Goal: Check status: Check status

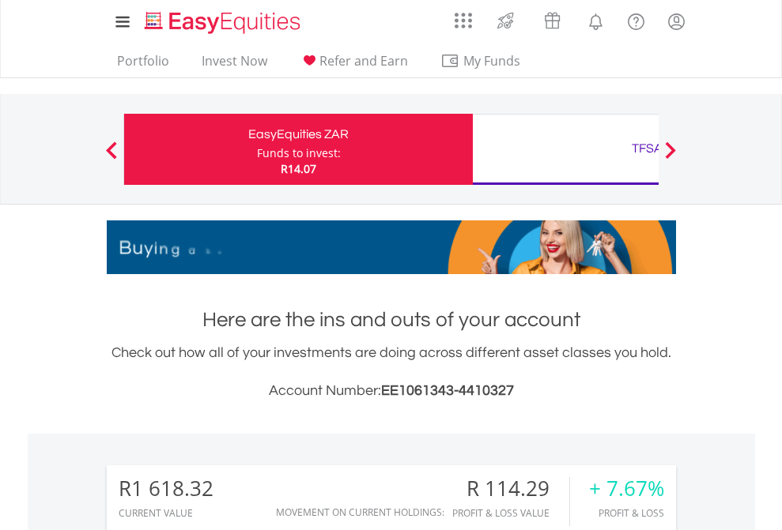
scroll to position [152, 248]
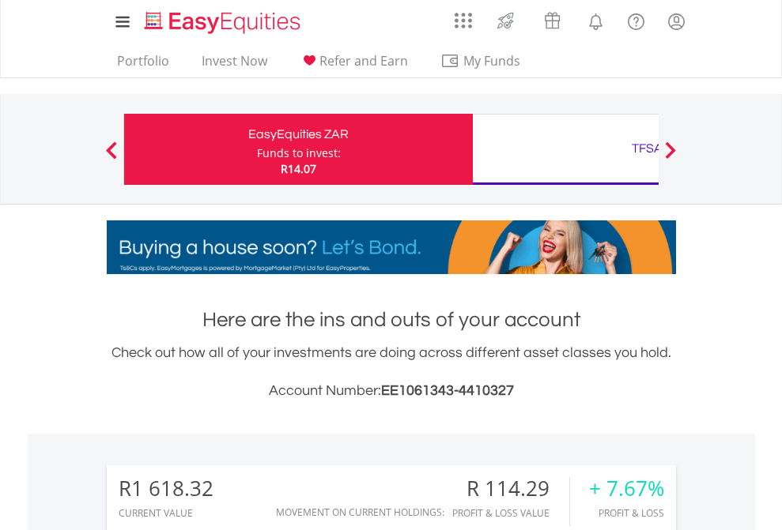
click at [257, 149] on div "Funds to invest:" at bounding box center [299, 153] width 84 height 16
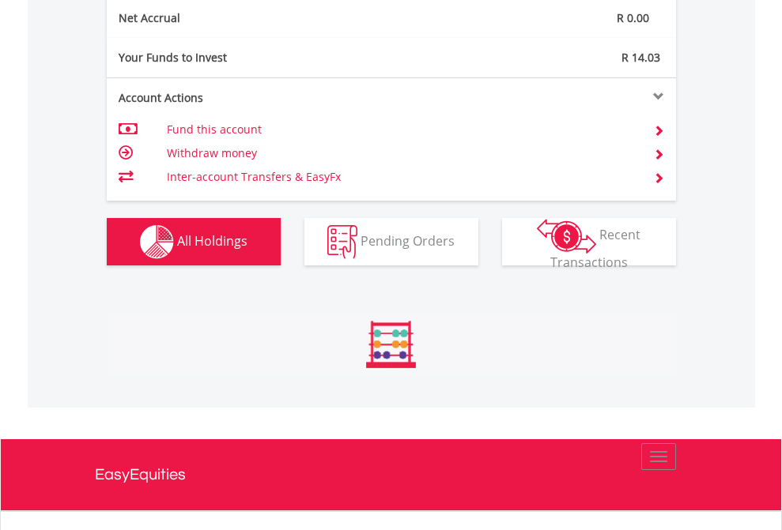
scroll to position [152, 248]
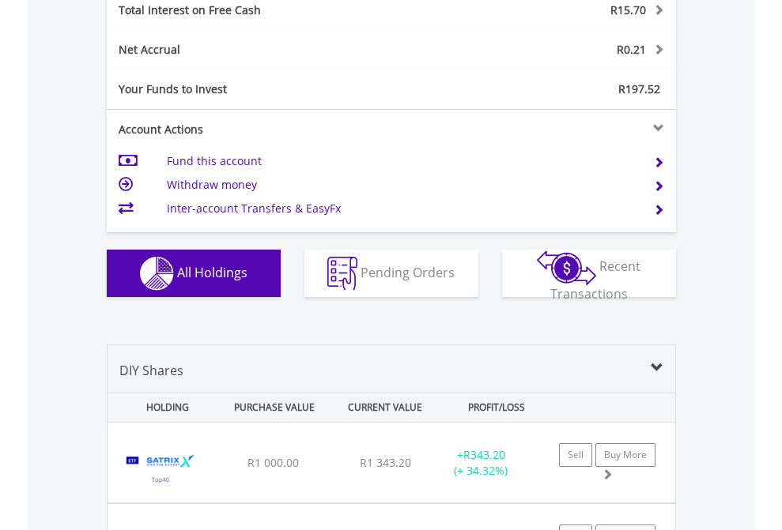
scroll to position [1821, 0]
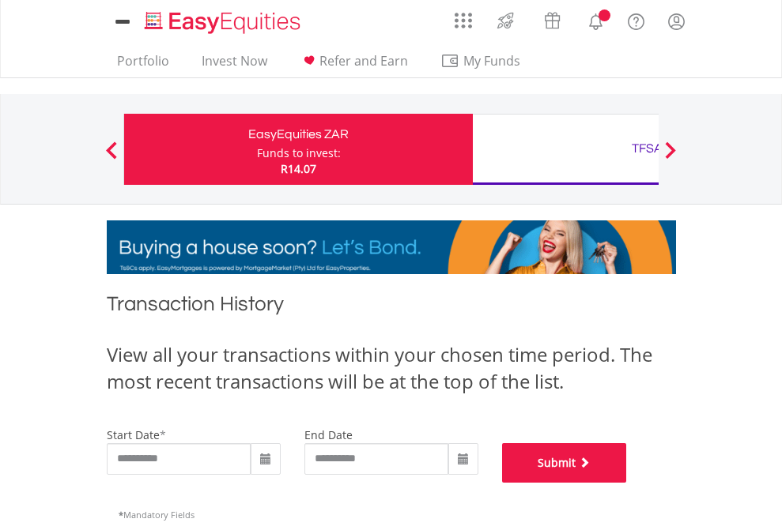
click at [627, 483] on button "Submit" at bounding box center [564, 464] width 125 height 40
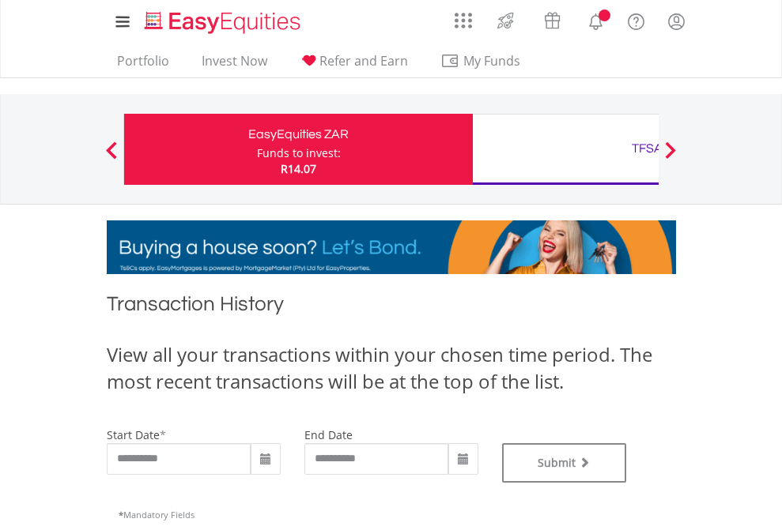
click at [565, 149] on div "TFSA" at bounding box center [647, 149] width 330 height 22
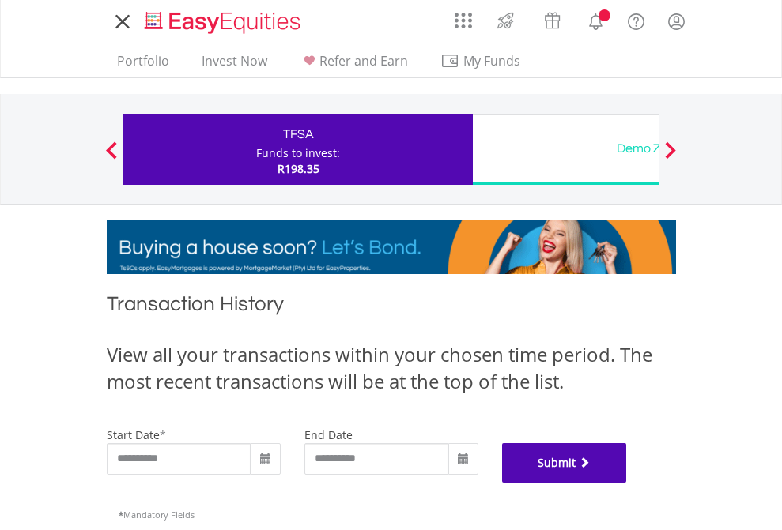
click at [627, 483] on button "Submit" at bounding box center [564, 464] width 125 height 40
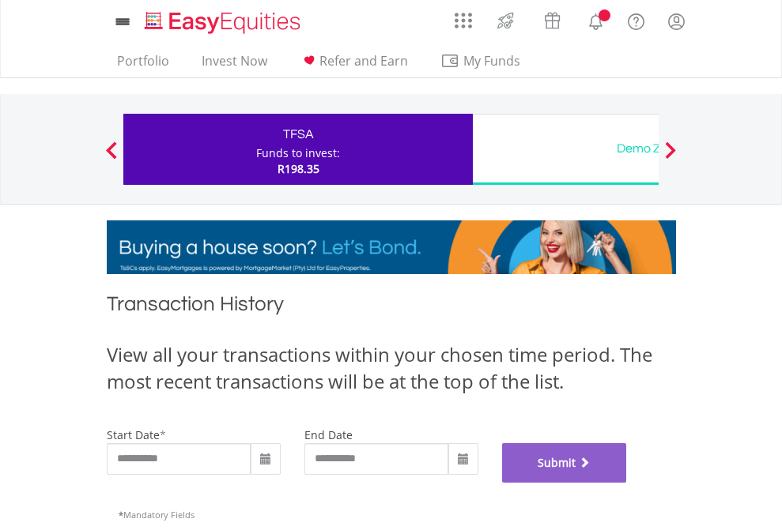
scroll to position [641, 0]
